Goal: Task Accomplishment & Management: Manage account settings

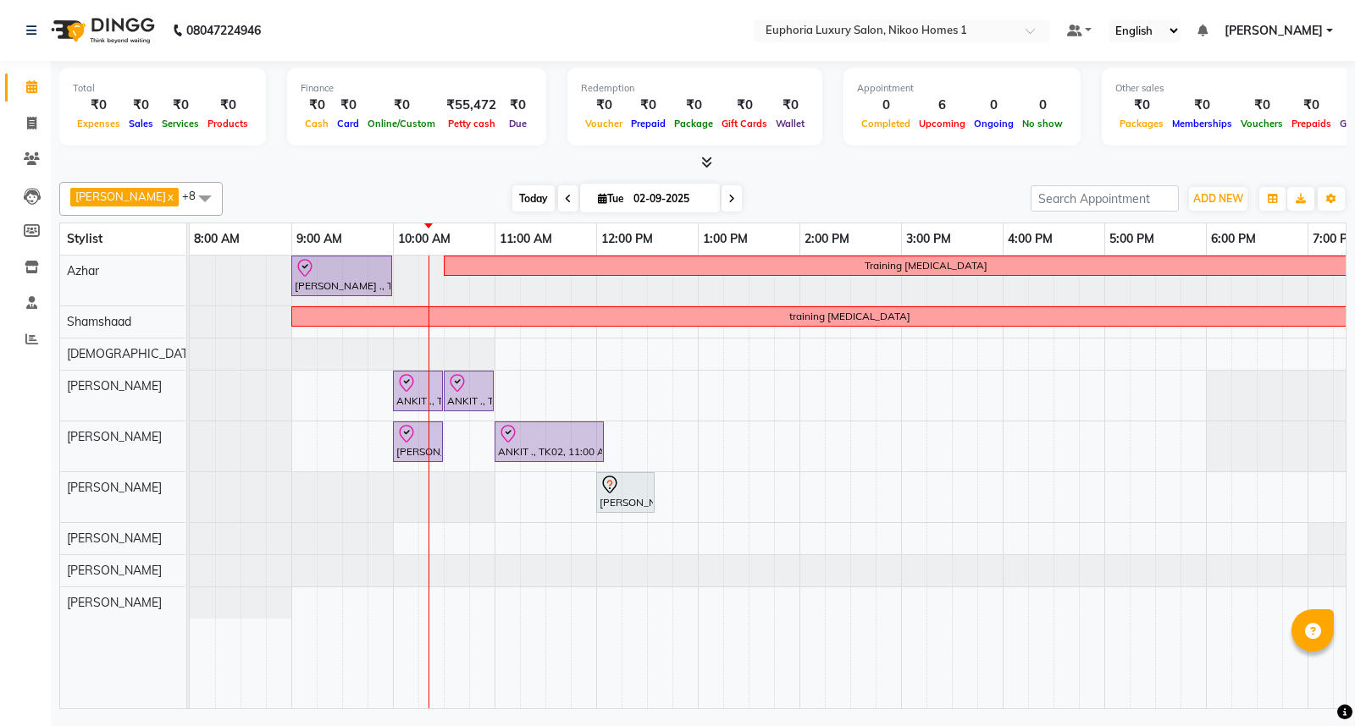
click at [512, 200] on span "Today" at bounding box center [533, 198] width 42 height 26
click at [1321, 30] on span "[PERSON_NAME]" at bounding box center [1273, 31] width 98 height 18
click at [1262, 114] on link "Sign out" at bounding box center [1245, 116] width 155 height 26
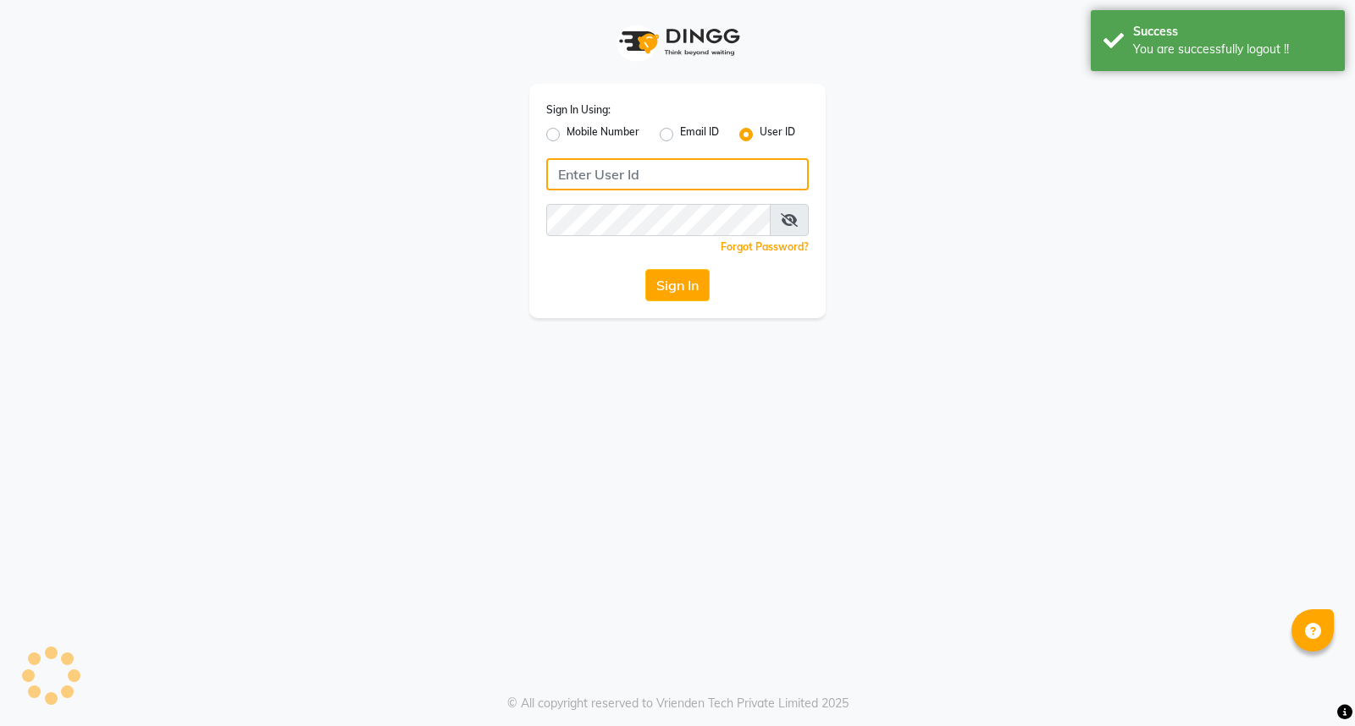
type input "7411165600"
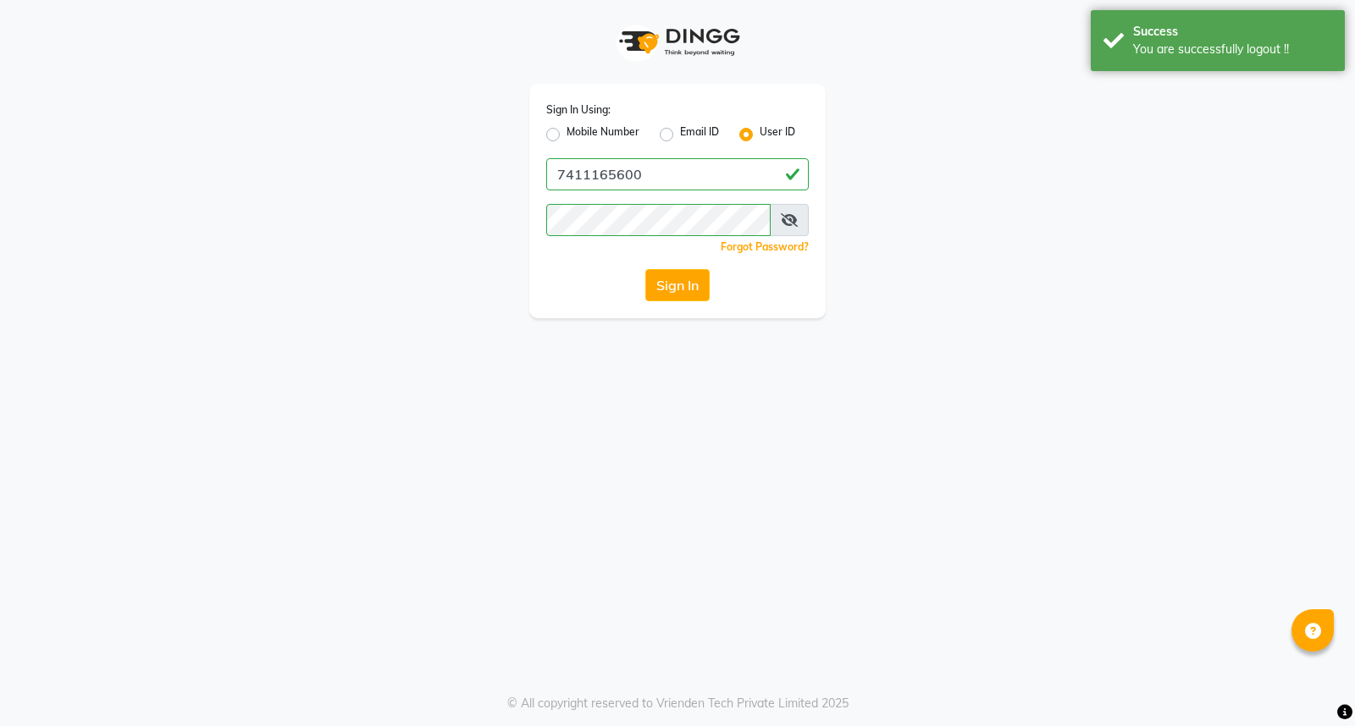
click at [566, 133] on label "Mobile Number" at bounding box center [602, 134] width 73 height 20
click at [566, 133] on input "Mobile Number" at bounding box center [571, 129] width 11 height 11
radio input "true"
radio input "false"
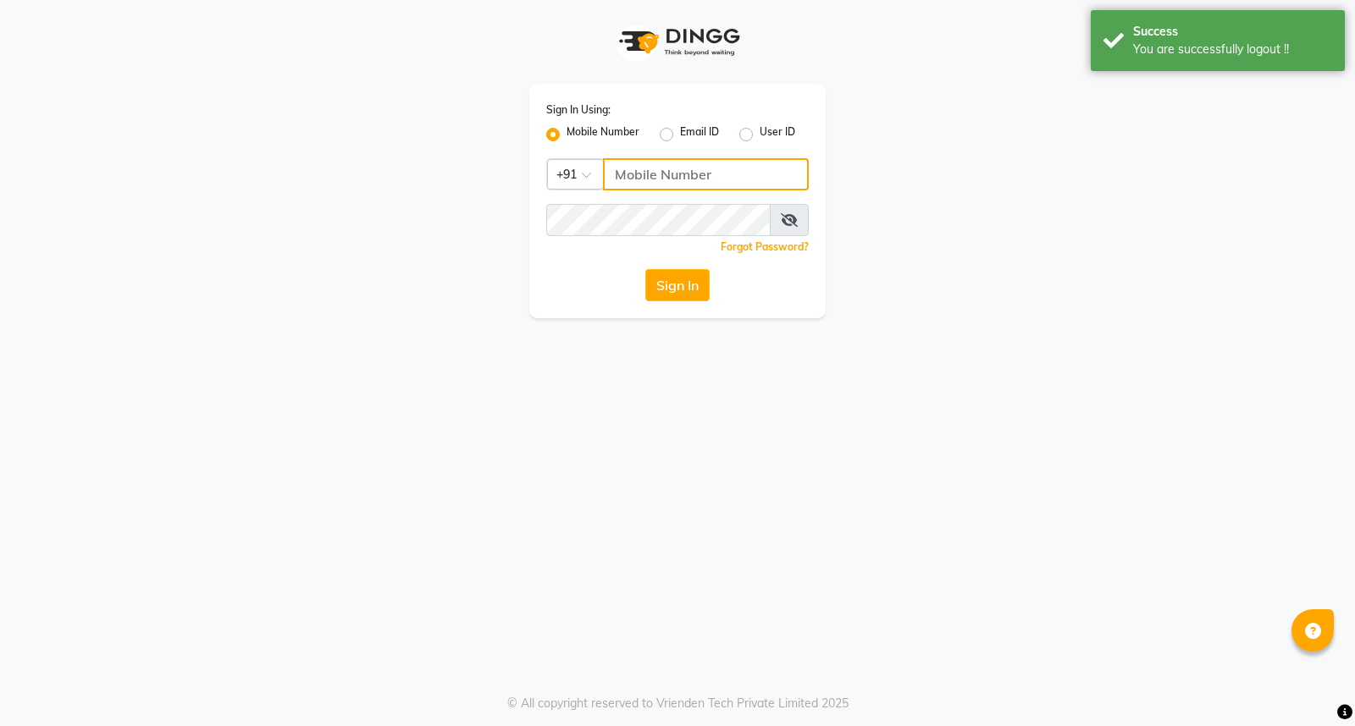
click at [638, 181] on input "Username" at bounding box center [706, 174] width 206 height 32
click at [717, 174] on input "8884568139" at bounding box center [706, 174] width 206 height 32
type input "7760179992"
click at [682, 279] on button "Sign In" at bounding box center [677, 285] width 64 height 32
